Goal: Check status: Check status

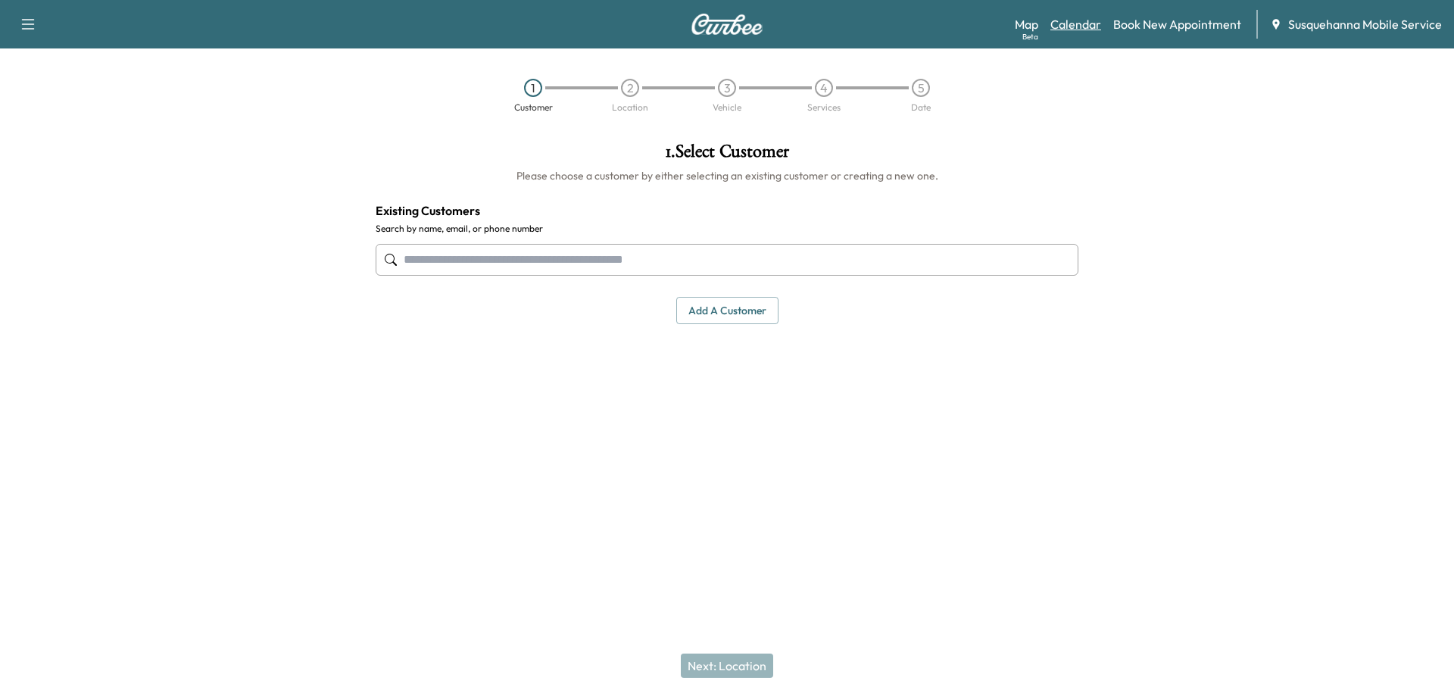
click at [1078, 30] on link "Calendar" at bounding box center [1076, 24] width 51 height 18
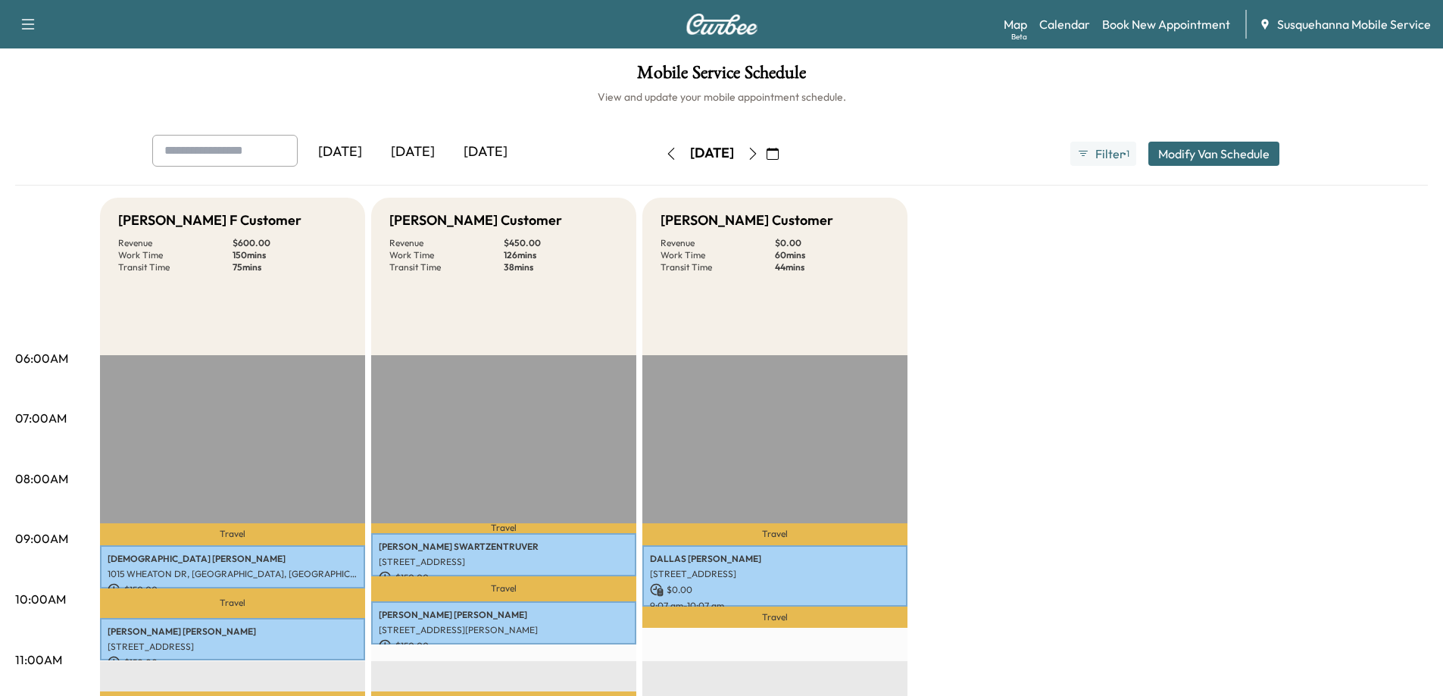
click at [766, 152] on button "button" at bounding box center [753, 154] width 26 height 24
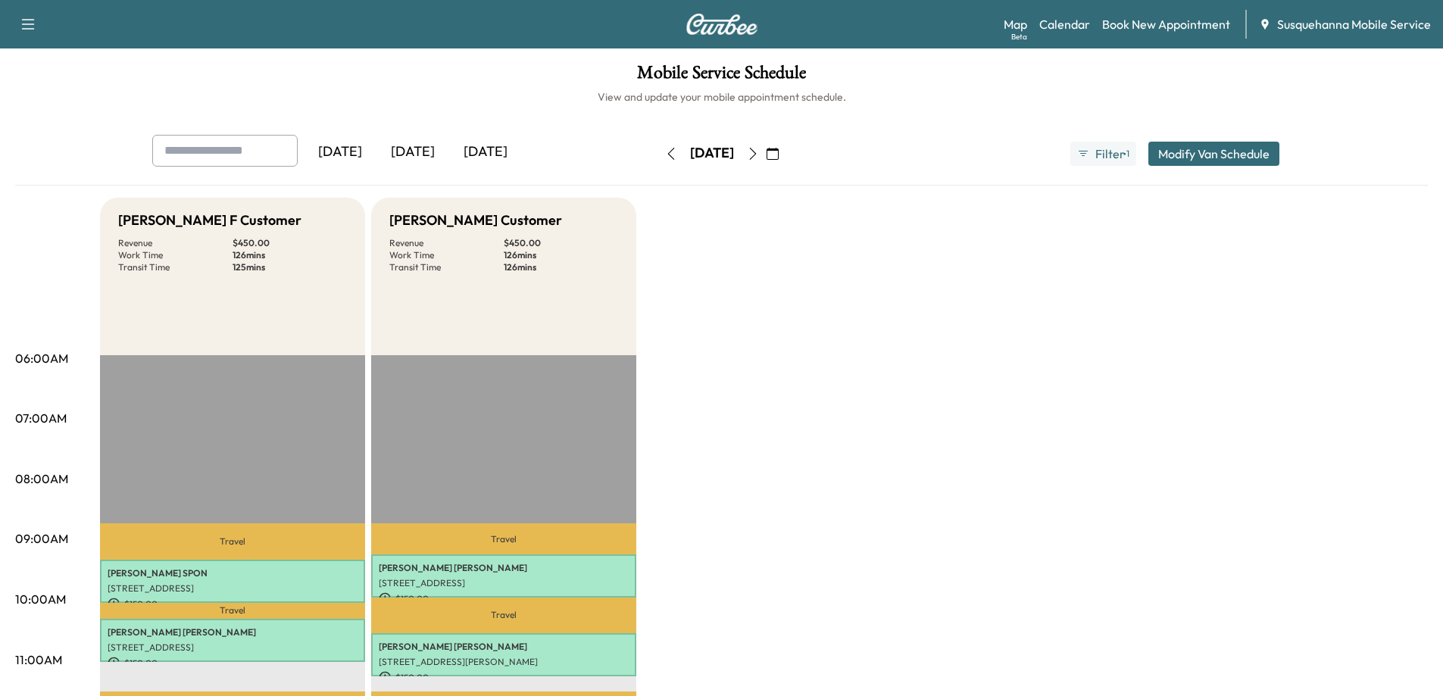
click at [665, 150] on icon "button" at bounding box center [671, 154] width 12 height 12
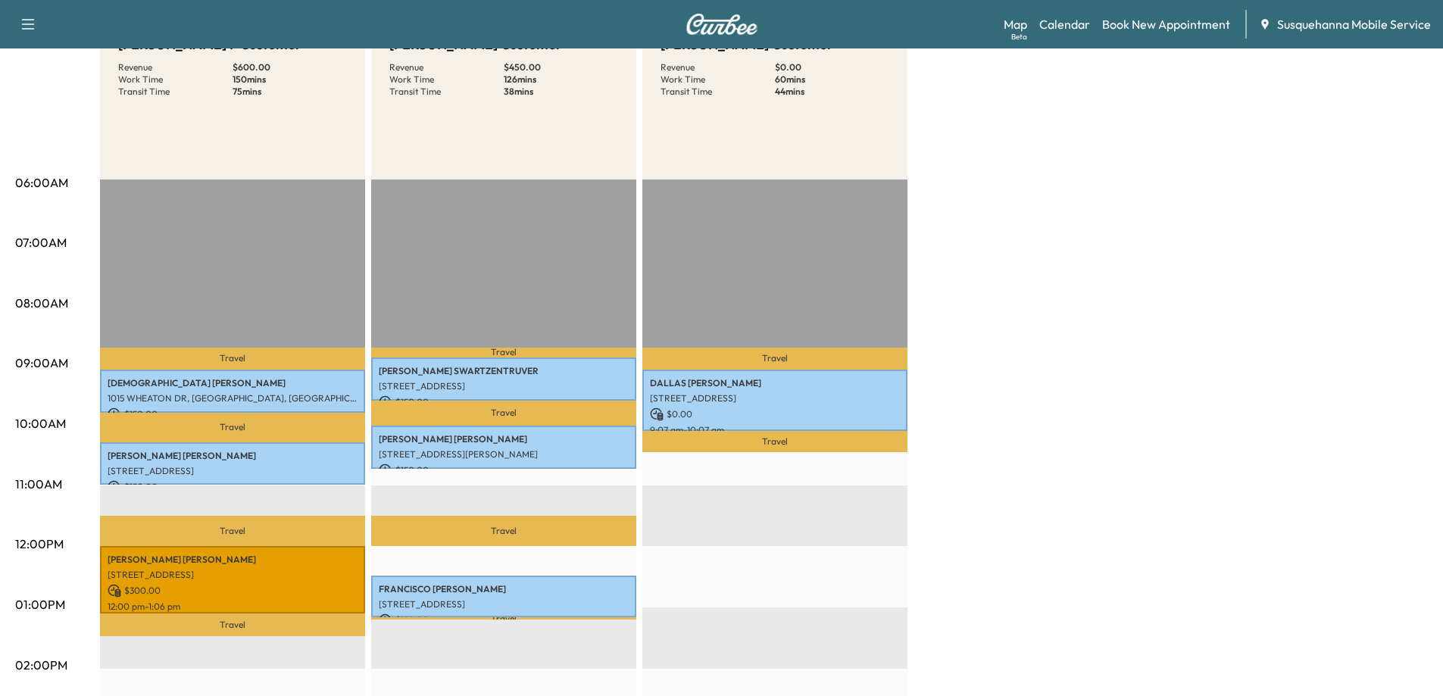
scroll to position [76, 0]
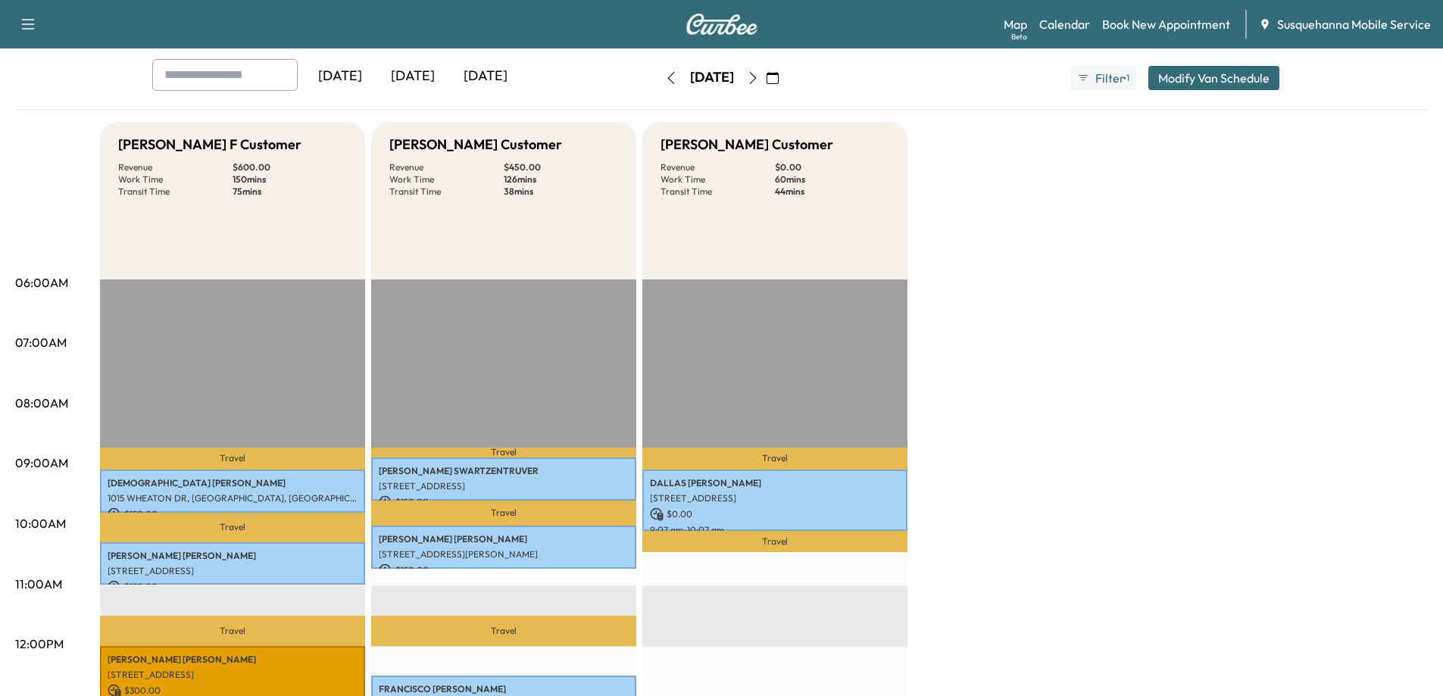
click at [951, 340] on div "[PERSON_NAME] F Customer Revenue $ 600.00 Work Time 150 mins Transit Time 75 mi…" at bounding box center [764, 690] width 1328 height 1136
click at [953, 239] on div "[PERSON_NAME] F Customer Revenue $ 600.00 Work Time 150 mins Transit Time 75 mi…" at bounding box center [764, 690] width 1328 height 1136
click at [992, 246] on div "[PERSON_NAME] F Customer Revenue $ 600.00 Work Time 150 mins Transit Time 75 mi…" at bounding box center [764, 690] width 1328 height 1136
click at [986, 330] on div "[PERSON_NAME] F Customer Revenue $ 600.00 Work Time 150 mins Transit Time 75 mi…" at bounding box center [764, 690] width 1328 height 1136
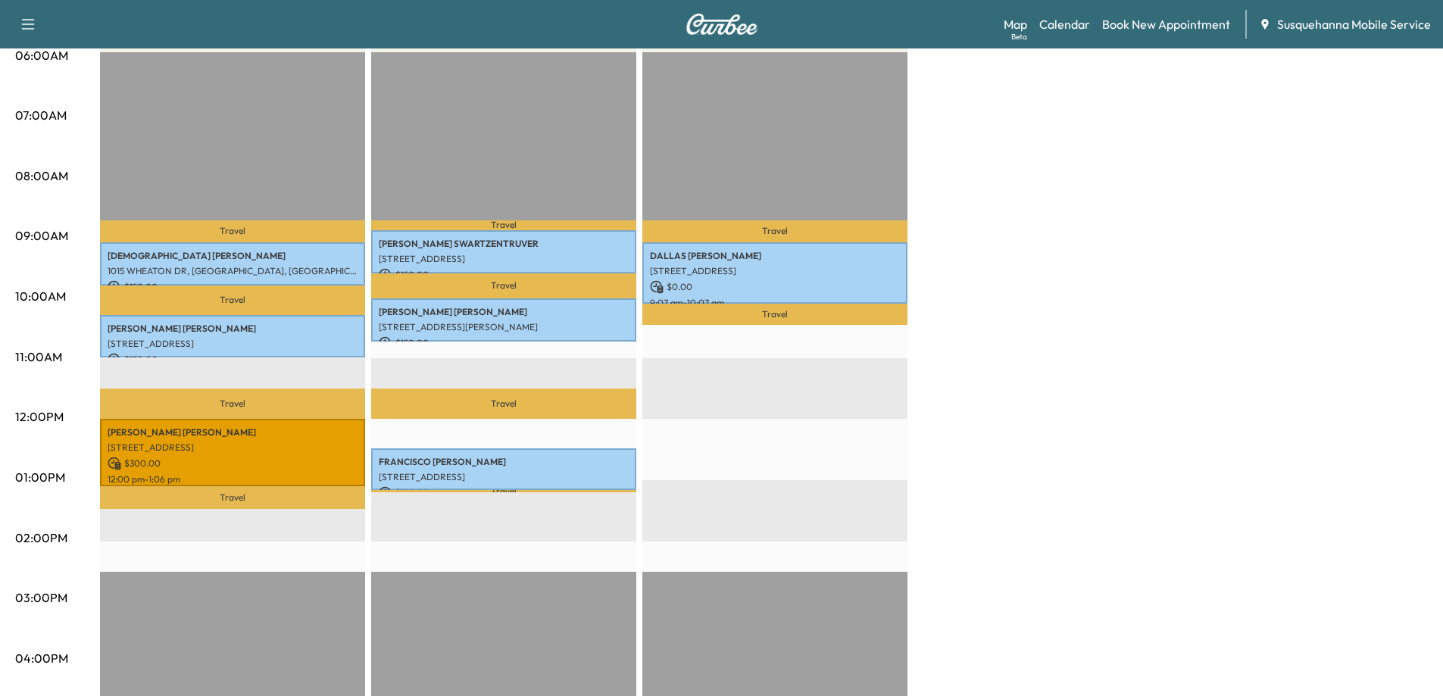
scroll to position [0, 0]
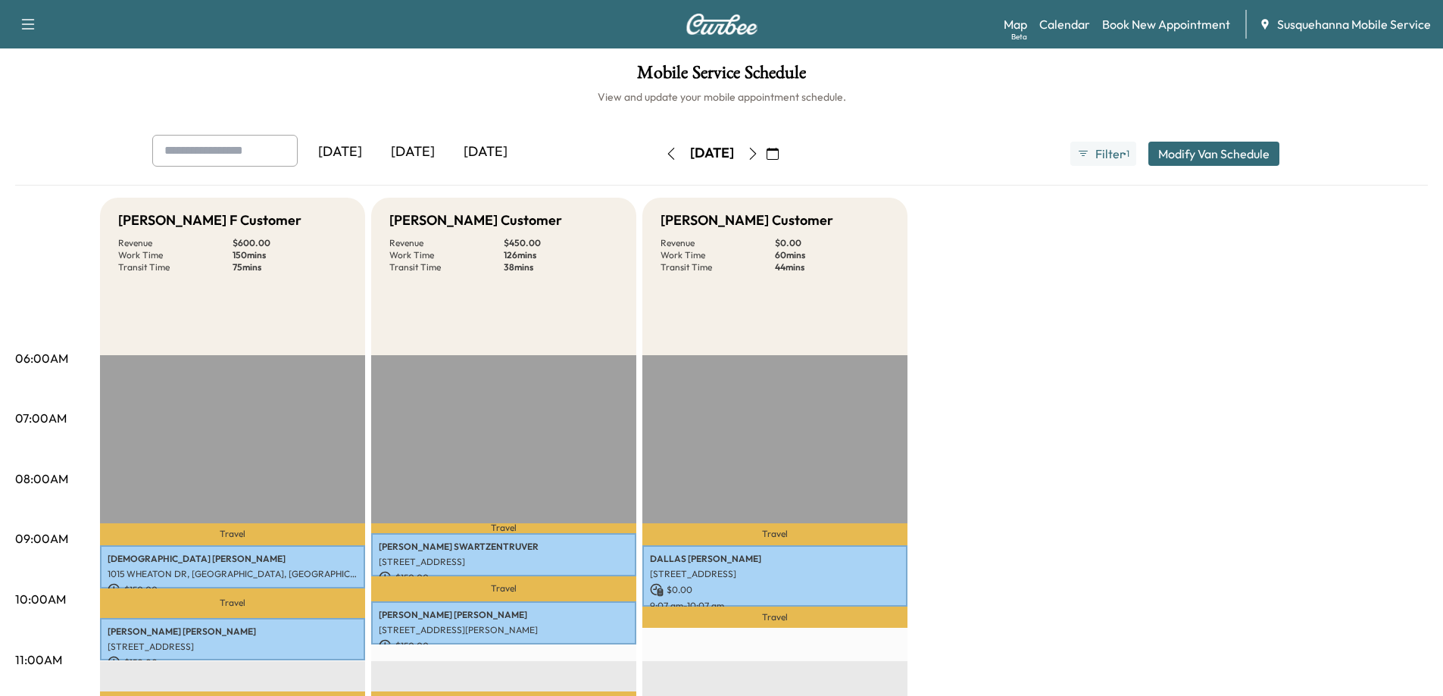
click at [973, 174] on div "[DATE] [DATE] [DATE] [DATE] September 2025 S M T W T F S 31 1 2 3 4 5 6 7 8 9 1…" at bounding box center [721, 160] width 1413 height 51
click at [975, 164] on div "[DATE] [DATE] [DATE] [DATE] September 2025 S M T W T F S 31 1 2 3 4 5 6 7 8 9 1…" at bounding box center [722, 154] width 1164 height 38
